Goal: Information Seeking & Learning: Learn about a topic

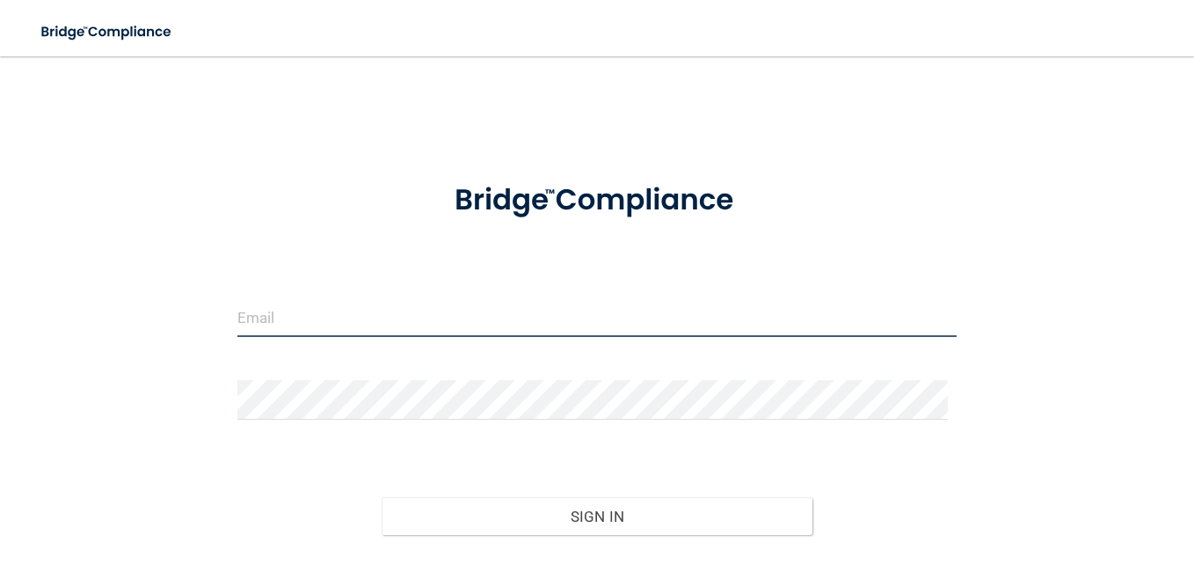
type input "[EMAIL_ADDRESS][DOMAIN_NAME]"
click at [526, 329] on input "[EMAIL_ADDRESS][DOMAIN_NAME]" at bounding box center [596, 317] width 719 height 40
click at [493, 319] on input "[EMAIL_ADDRESS][DOMAIN_NAME]" at bounding box center [596, 317] width 719 height 40
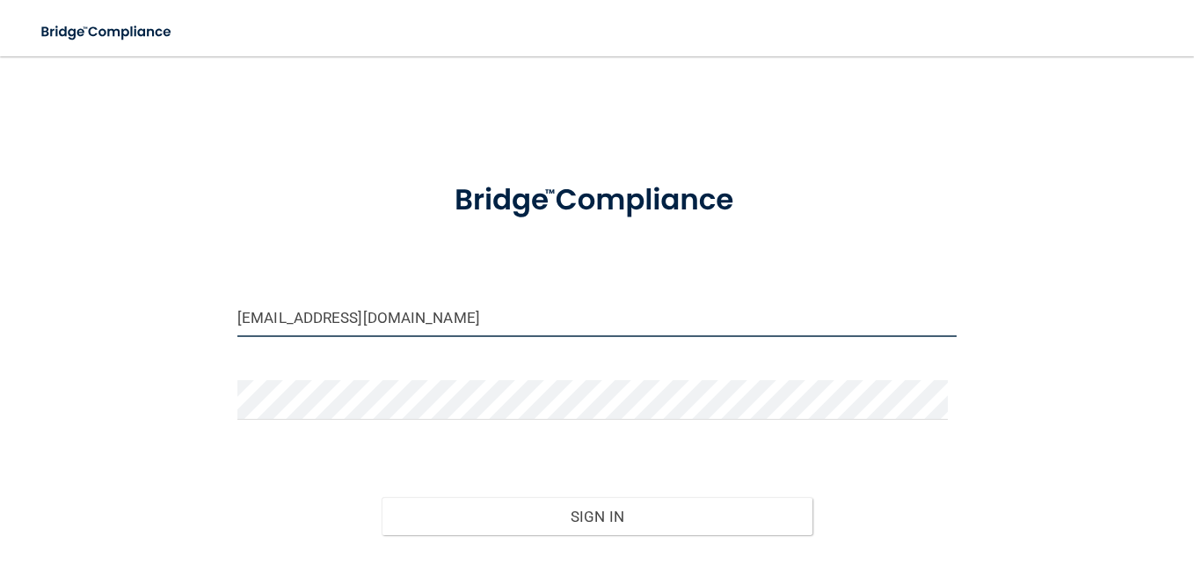
click at [493, 319] on input "[EMAIL_ADDRESS][DOMAIN_NAME]" at bounding box center [596, 317] width 719 height 40
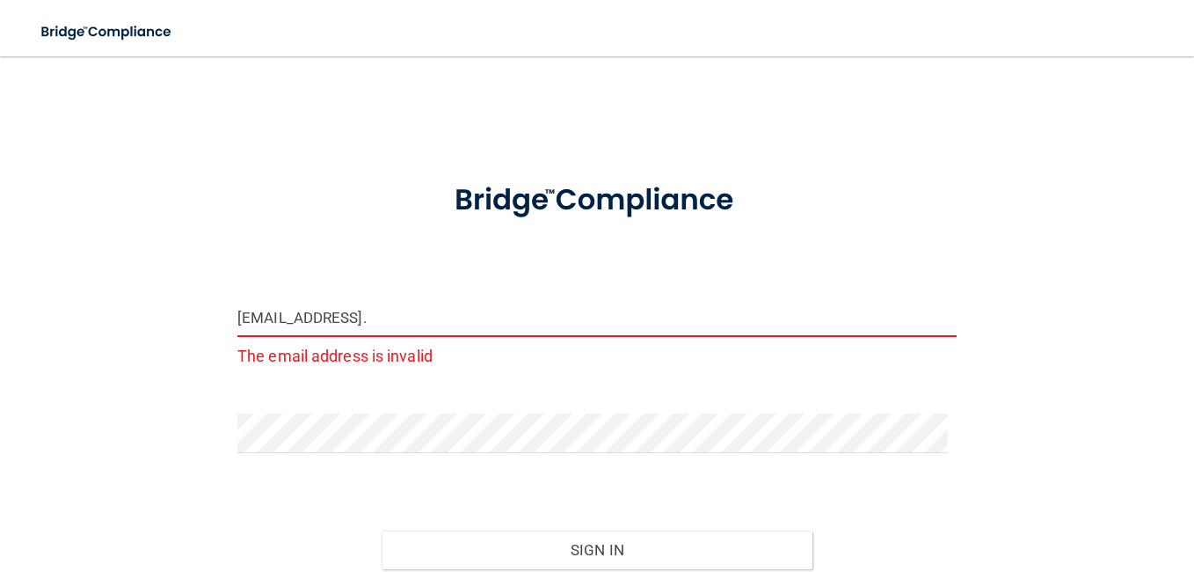
click at [493, 319] on input "[EMAIL_ADDRESS]." at bounding box center [596, 317] width 719 height 40
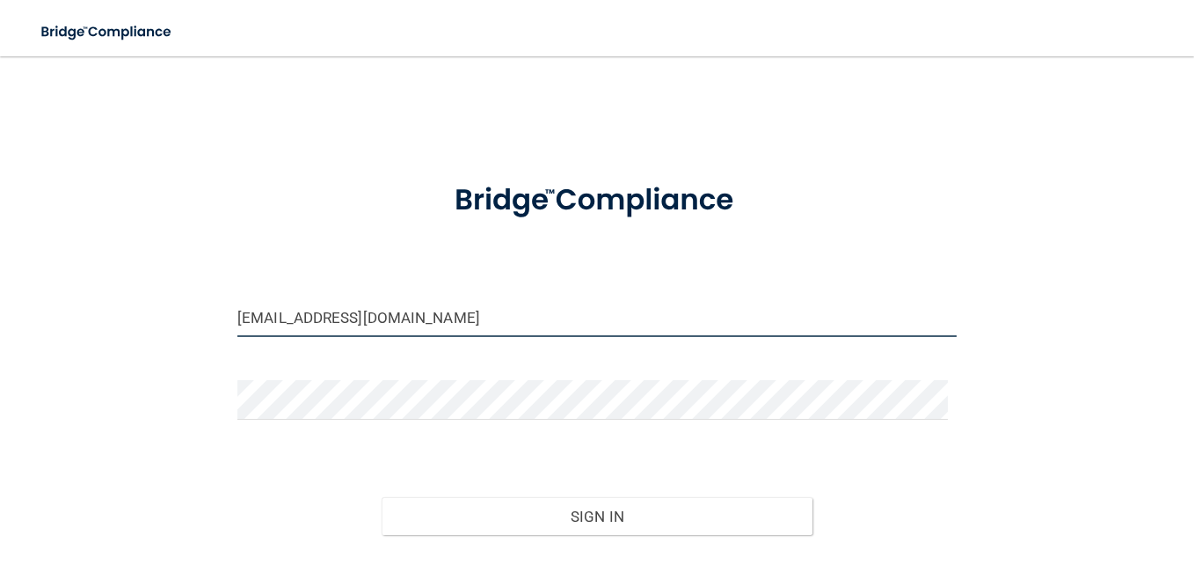
click at [331, 318] on input "[EMAIL_ADDRESS][DOMAIN_NAME]" at bounding box center [596, 317] width 719 height 40
type input "[EMAIL_ADDRESS][DOMAIN_NAME]"
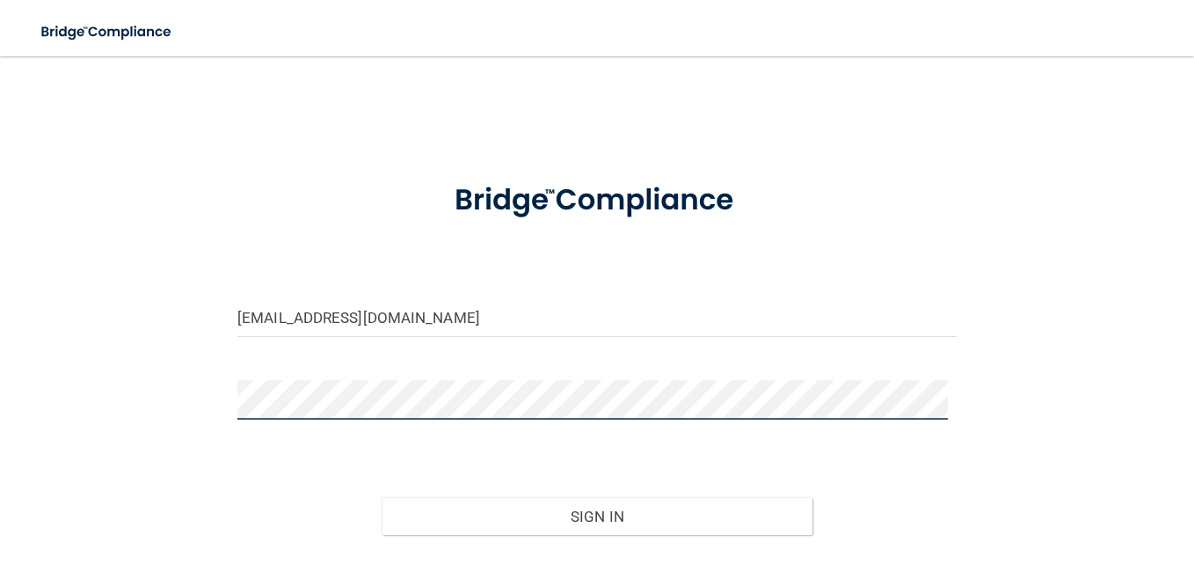
click at [673, 395] on div at bounding box center [597, 406] width 746 height 53
click at [382, 497] on button "Sign In" at bounding box center [598, 516] width 432 height 39
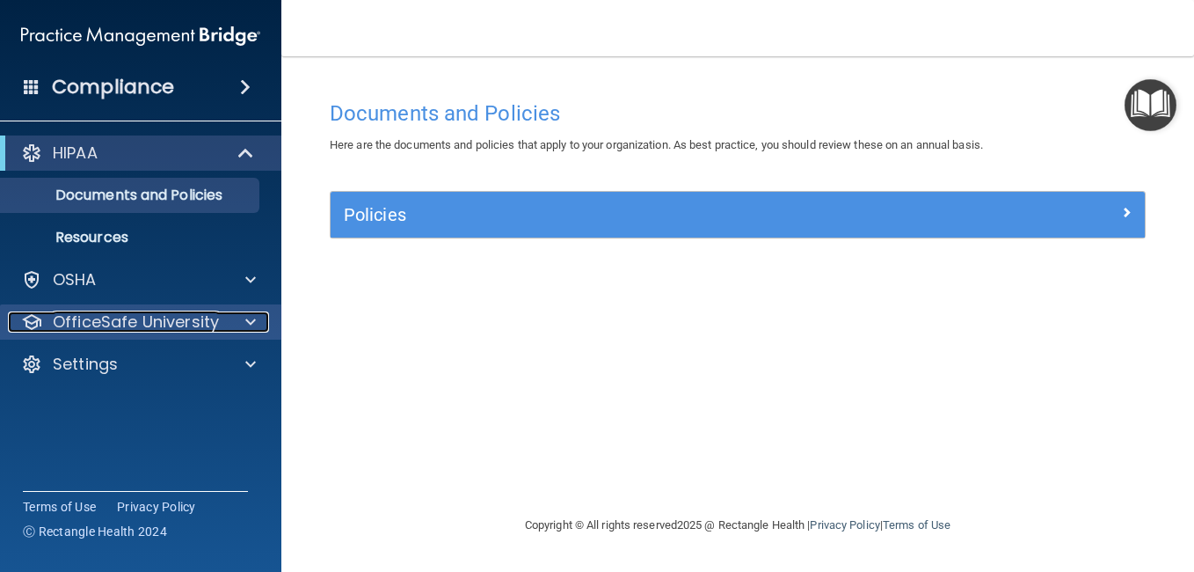
click at [211, 312] on p "OfficeSafe University" at bounding box center [136, 321] width 166 height 21
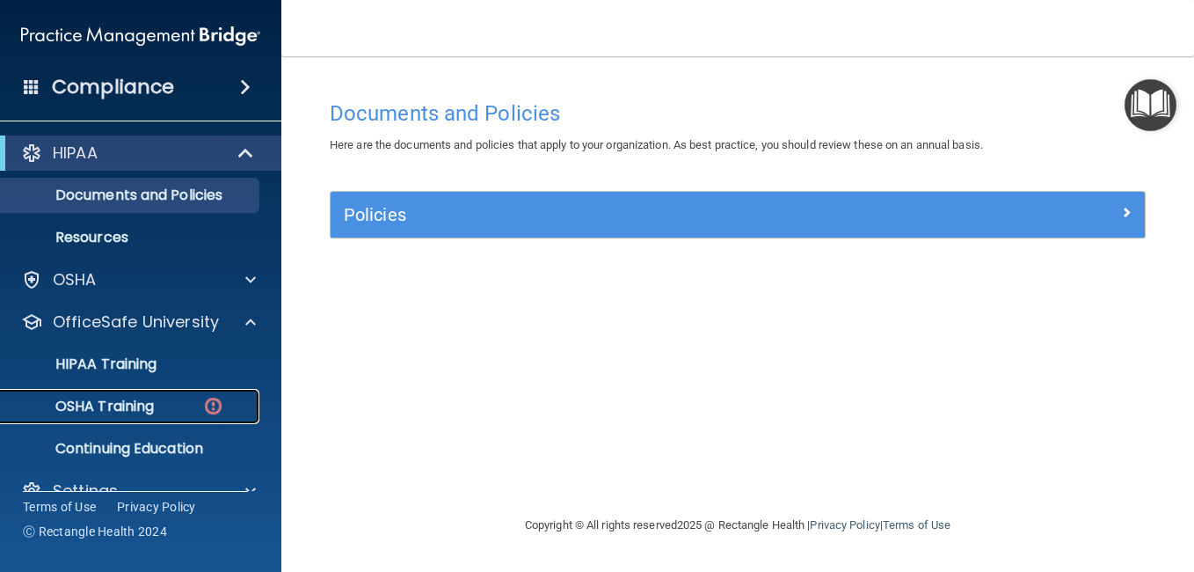
click at [159, 404] on div "OSHA Training" at bounding box center [131, 406] width 240 height 18
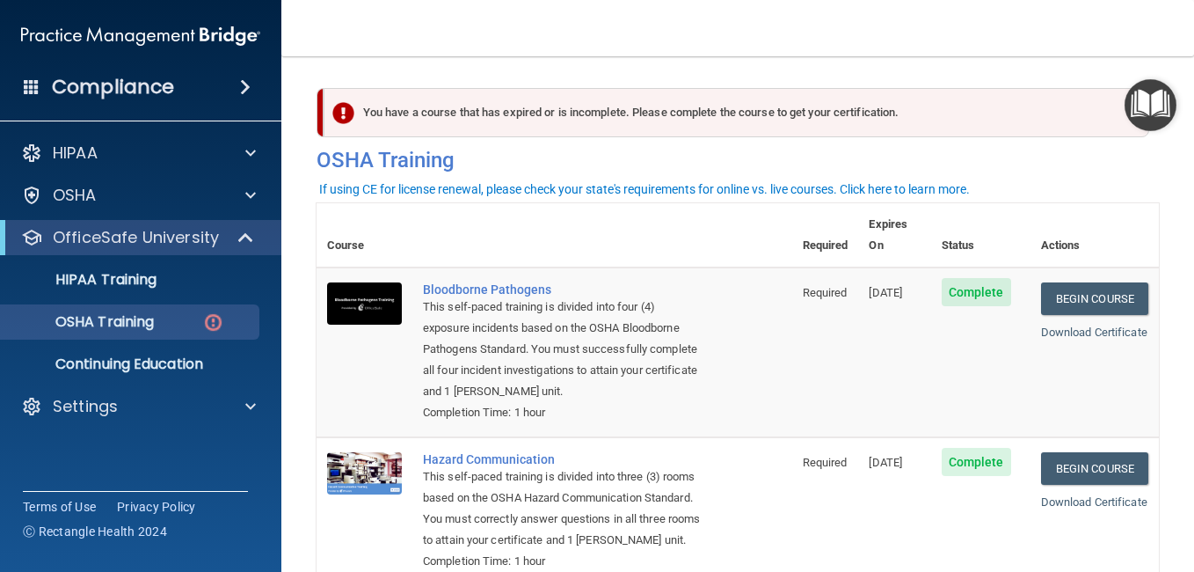
click at [903, 412] on td "[DATE]" at bounding box center [894, 352] width 72 height 170
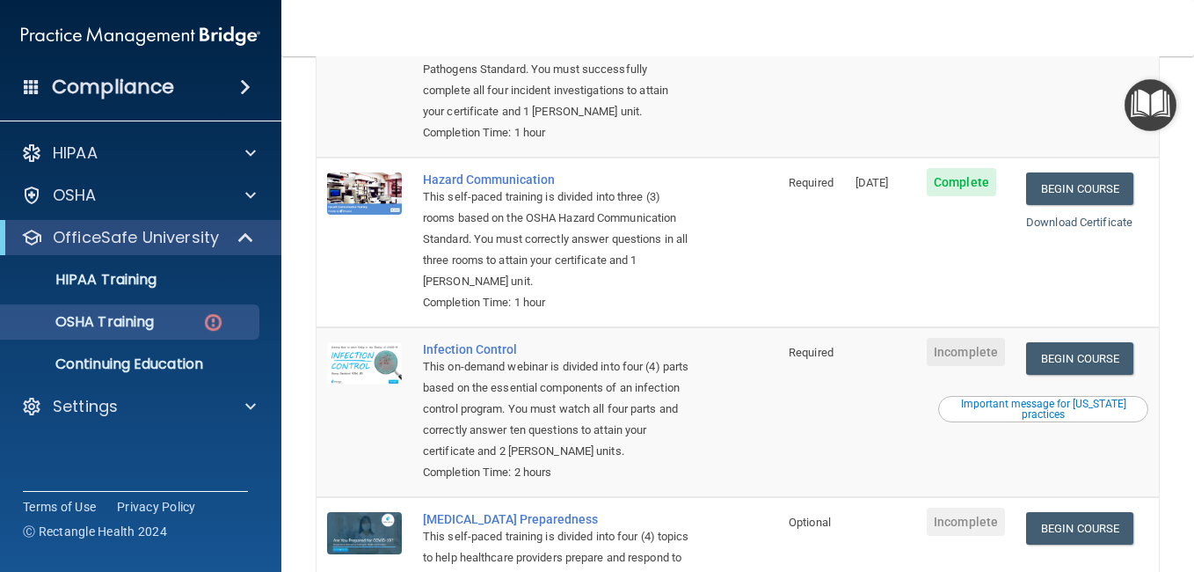
scroll to position [316, 0]
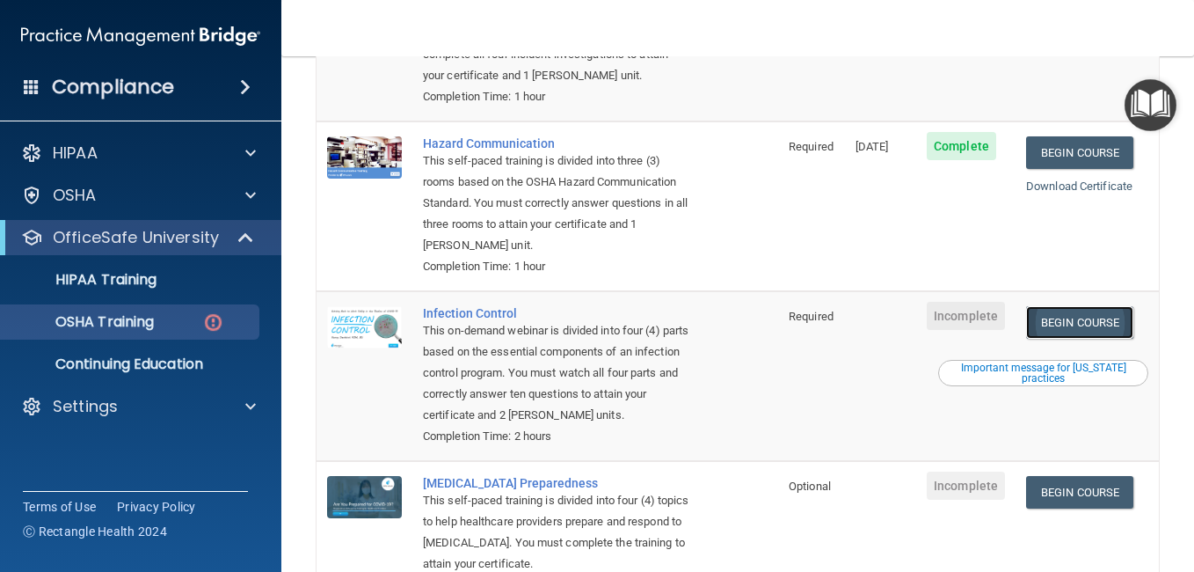
click at [1076, 331] on link "Begin Course" at bounding box center [1079, 322] width 107 height 33
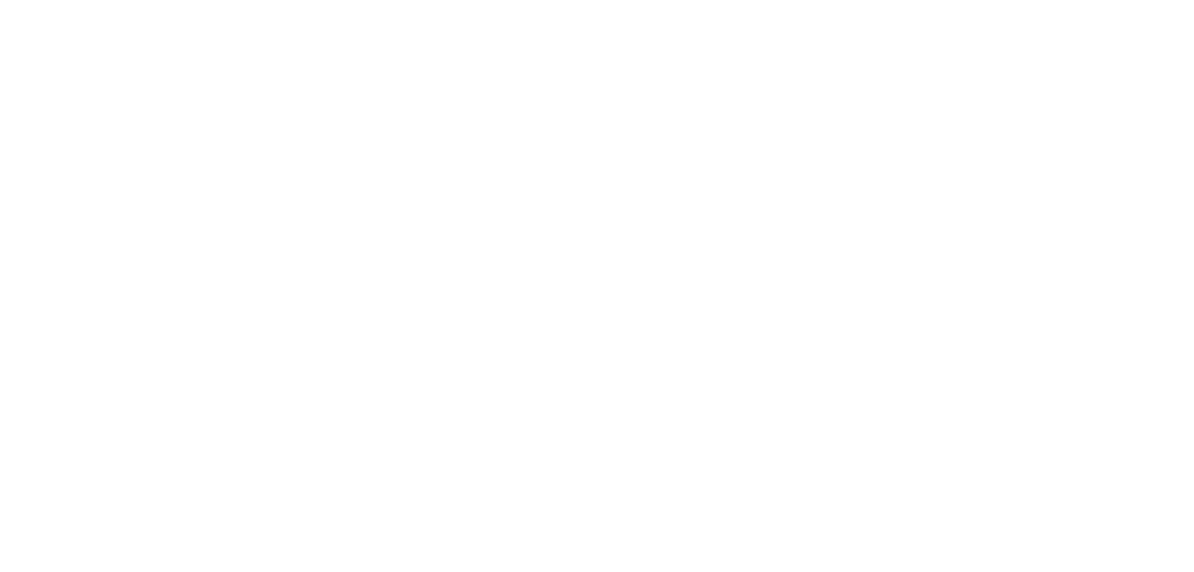
scroll to position [119, 0]
